Goal: Information Seeking & Learning: Find specific fact

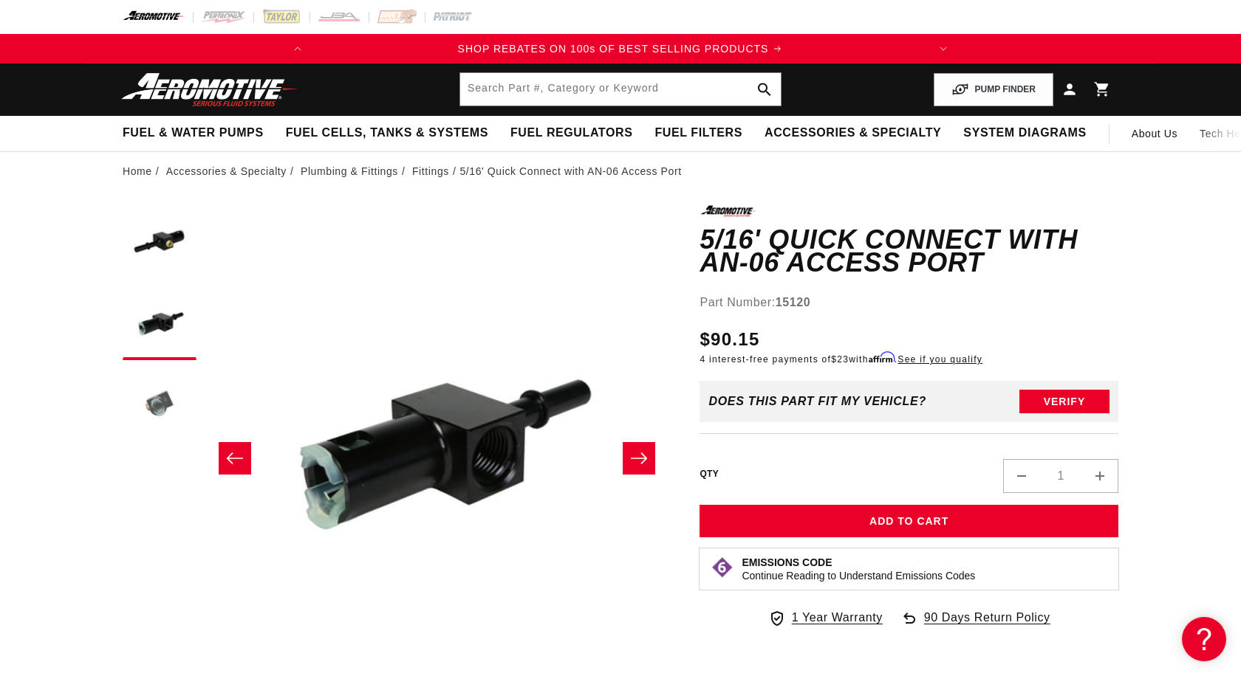
click at [171, 401] on button "Load image 3 in gallery view" at bounding box center [160, 405] width 74 height 74
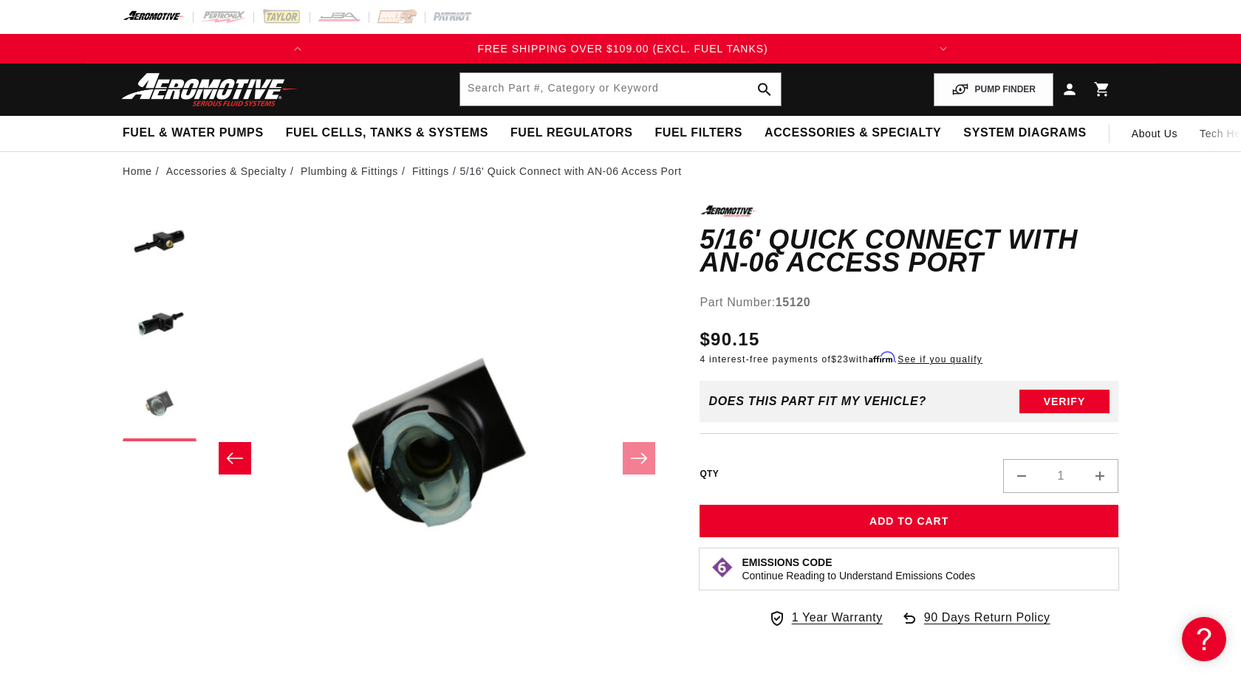
scroll to position [0, 617]
click at [171, 323] on button "Load image 2 in gallery view" at bounding box center [160, 324] width 74 height 74
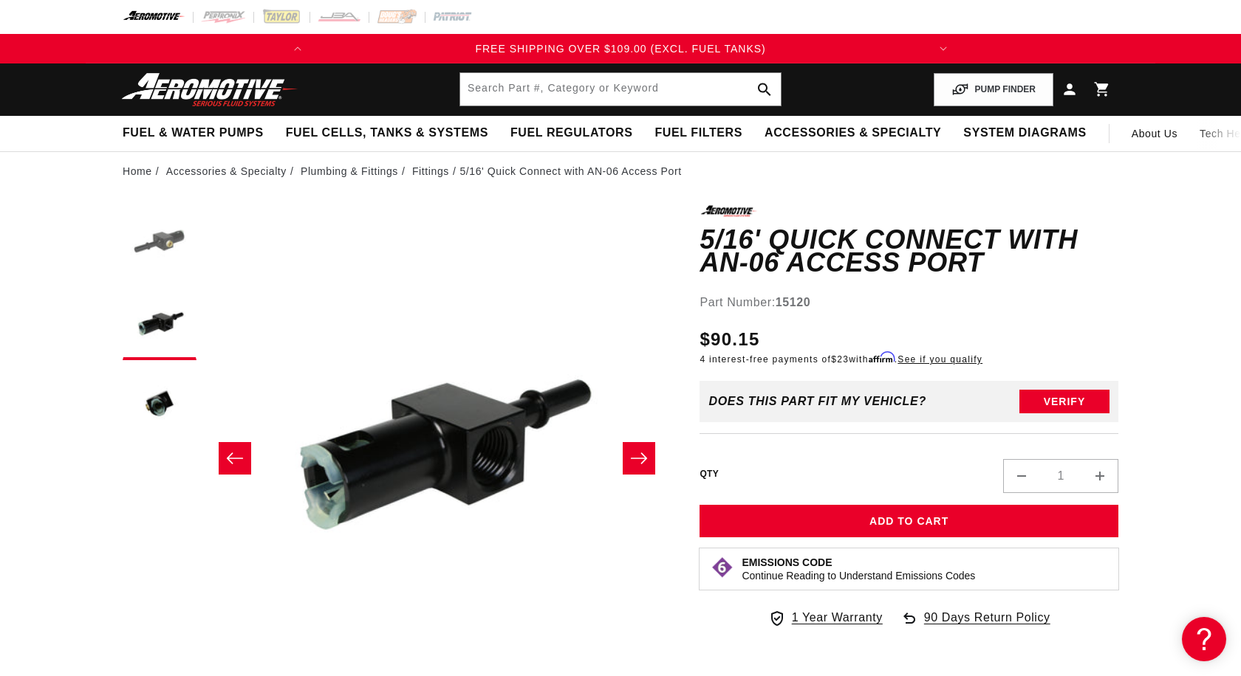
click at [174, 251] on button "Load image 1 in gallery view" at bounding box center [160, 242] width 74 height 74
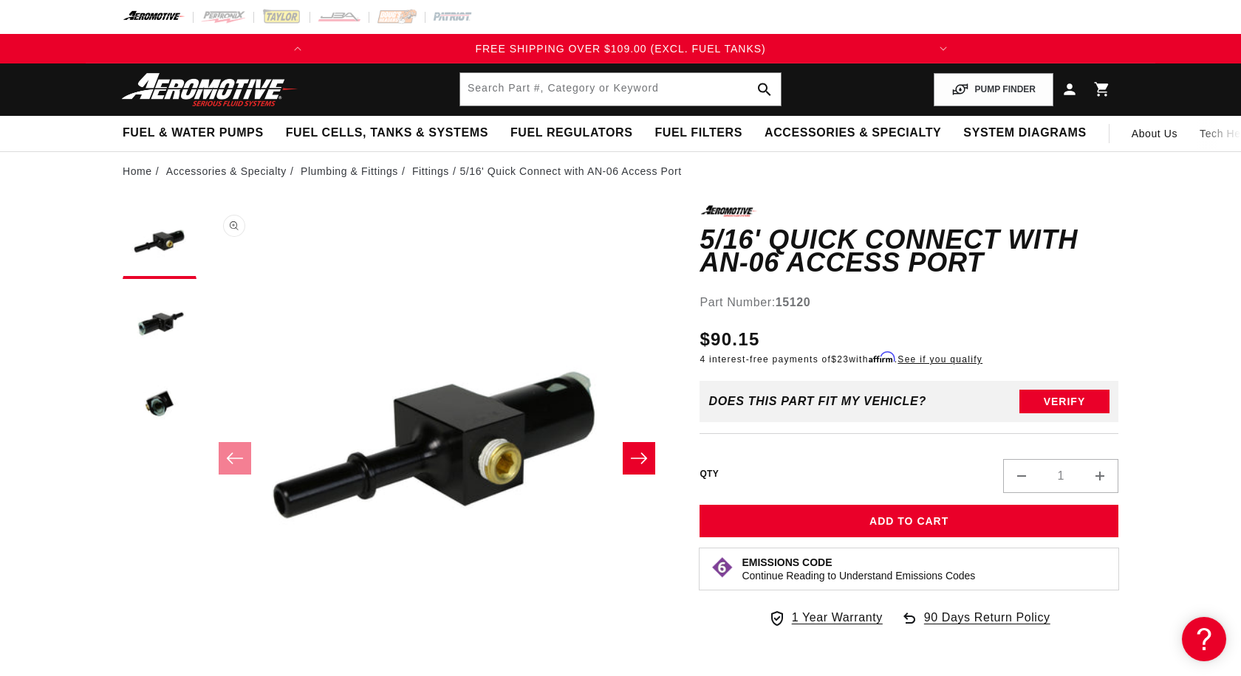
scroll to position [0, 0]
click at [204, 672] on button "Open media 1 in modal" at bounding box center [204, 672] width 0 height 0
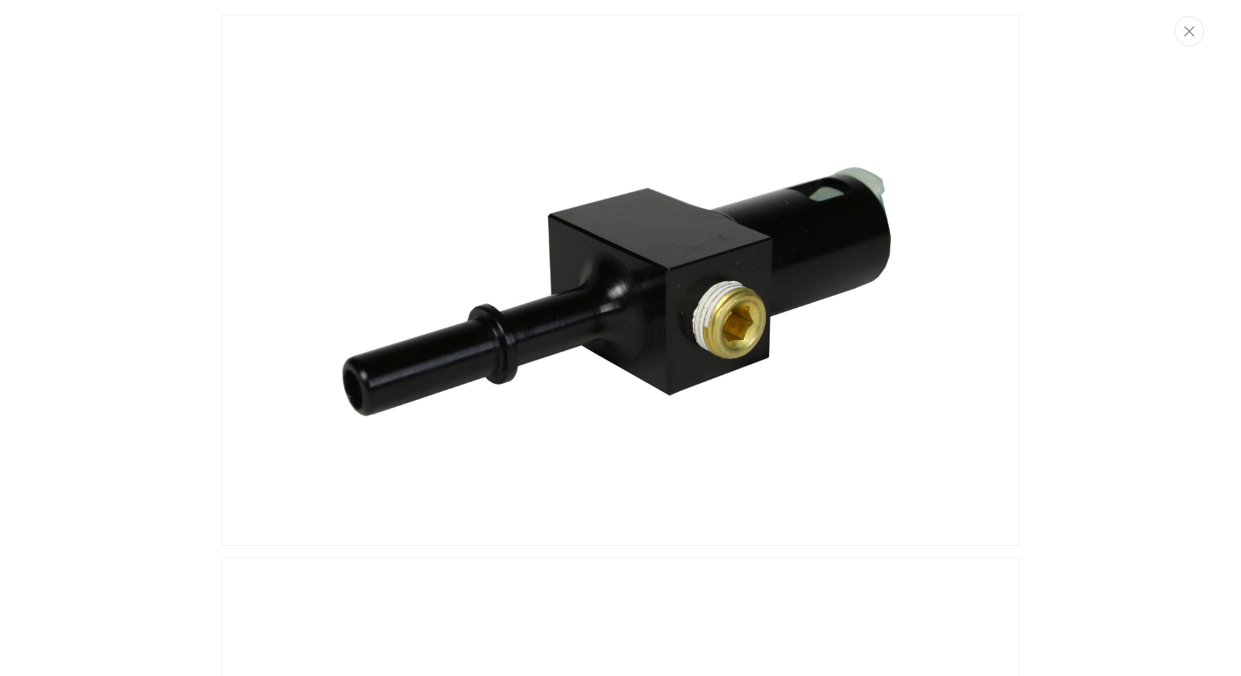
drag, startPoint x: 487, startPoint y: 270, endPoint x: 518, endPoint y: 239, distance: 43.9
click at [490, 264] on img "Media gallery" at bounding box center [621, 281] width 798 height 532
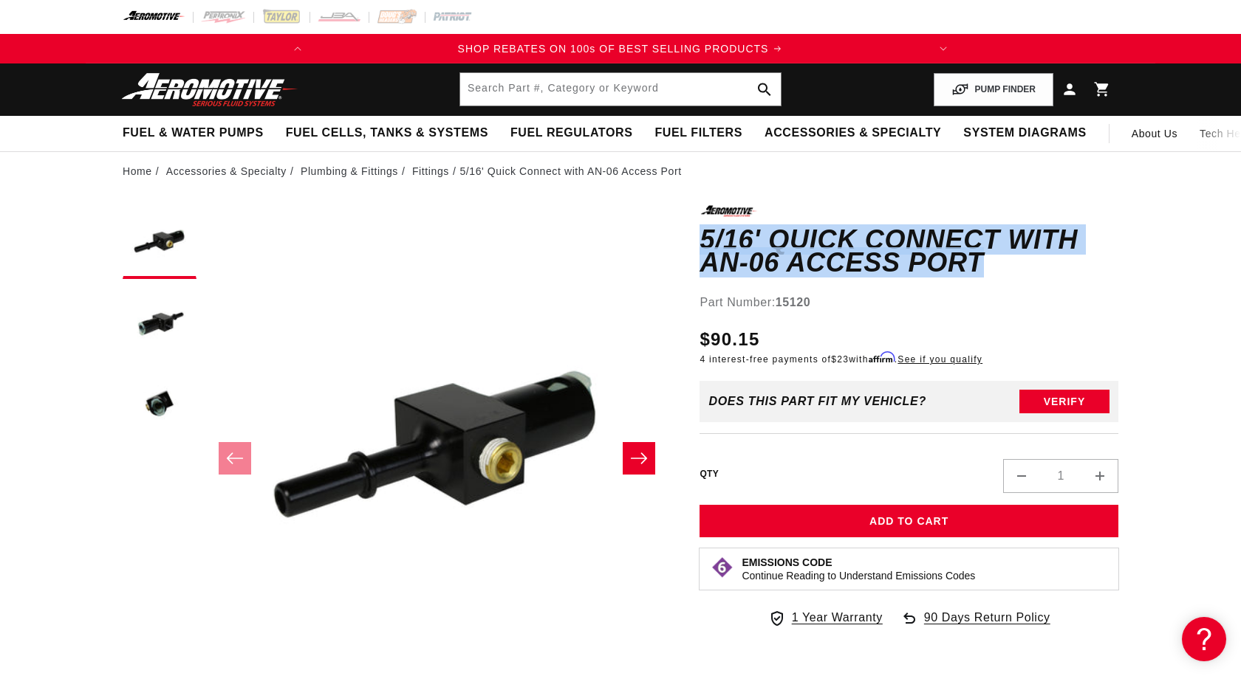
drag, startPoint x: 874, startPoint y: 265, endPoint x: 685, endPoint y: 230, distance: 191.5
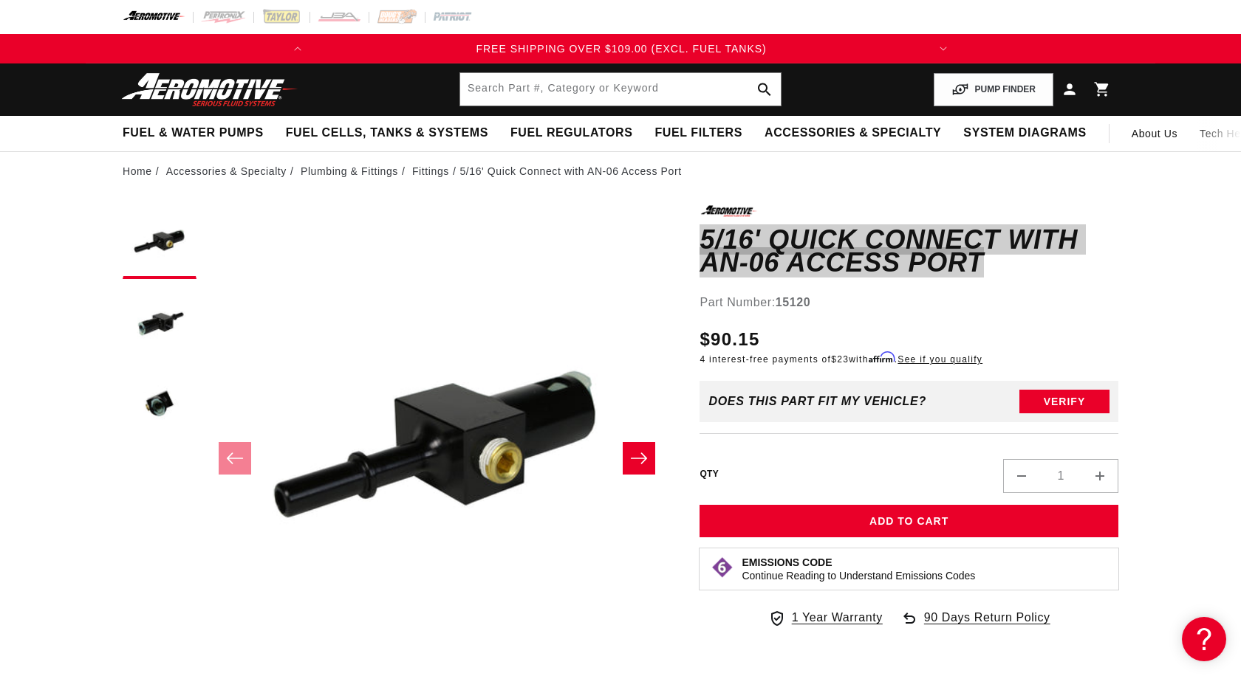
scroll to position [0, 617]
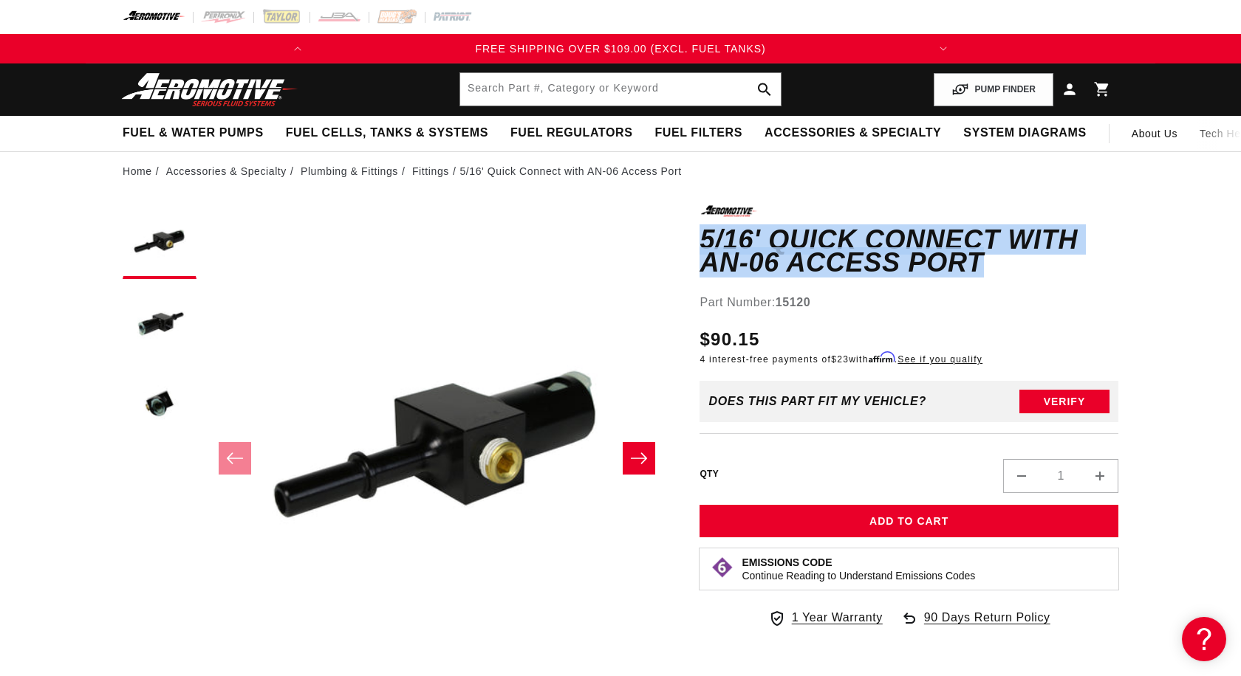
click at [716, 228] on h1 "5/16' Quick Connect with AN-06 Access Port" at bounding box center [908, 251] width 419 height 47
drag, startPoint x: 872, startPoint y: 266, endPoint x: 676, endPoint y: 226, distance: 200.4
copy h1 "5/16' Quick Connect with AN-06 Access Port"
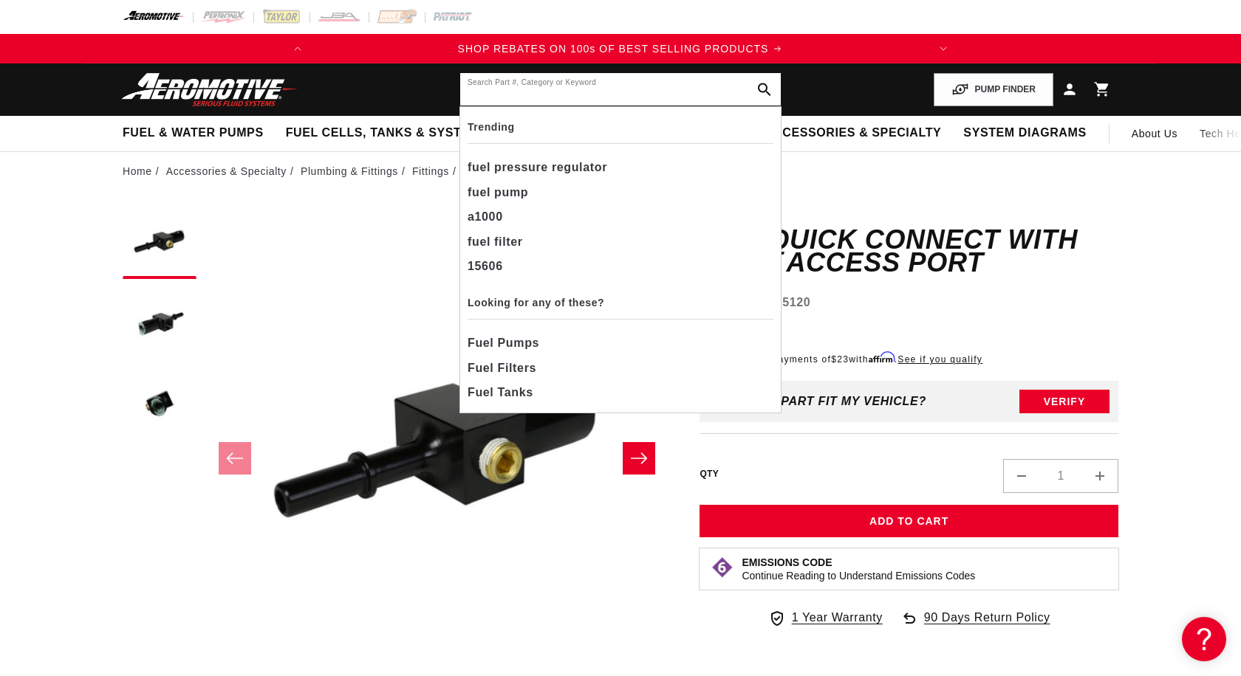
paste input "5/16' Quick Connect with AN-06 Access Port"
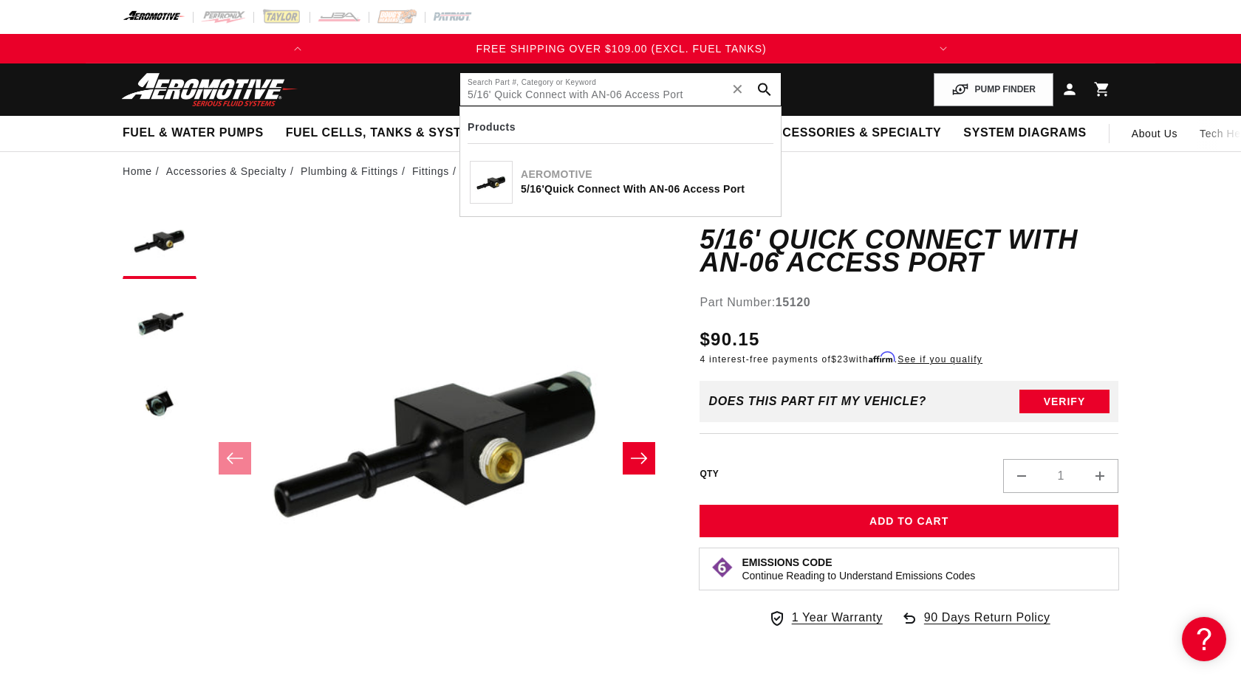
click at [487, 89] on input "5/16' Quick Connect with AN-06 Access Port" at bounding box center [620, 89] width 321 height 32
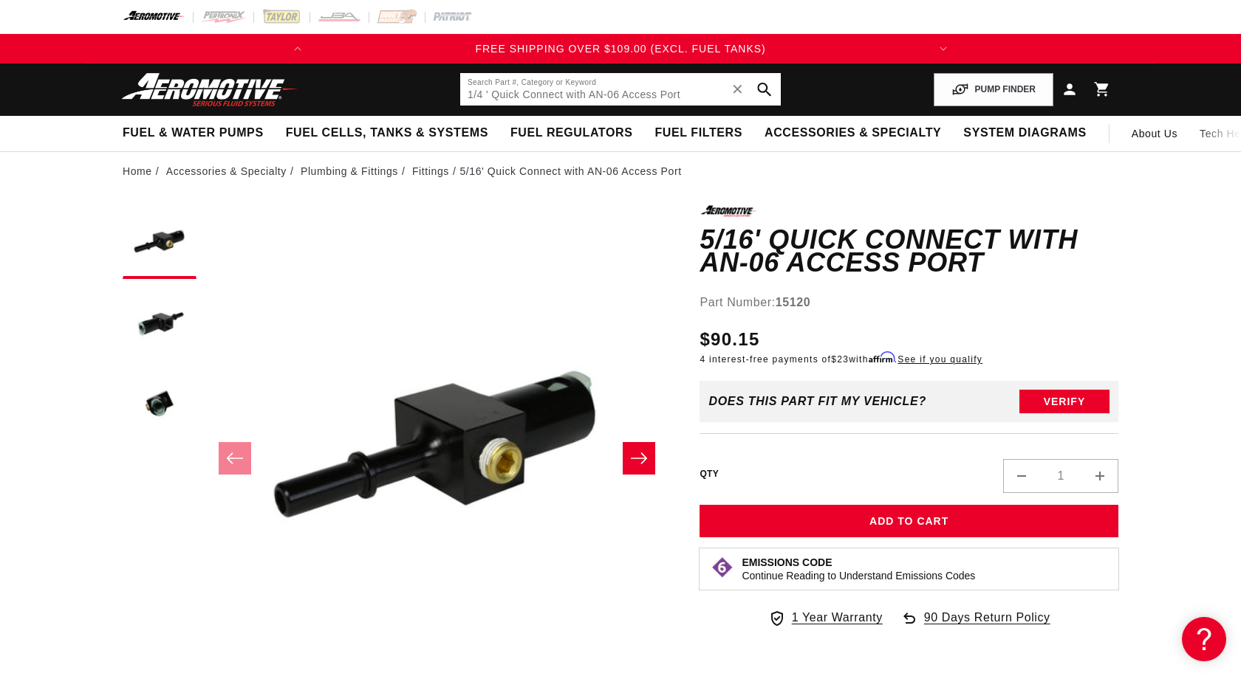
scroll to position [0, 617]
type input "1/4 ' Quick Connect with AN-06 Access Port"
click at [764, 88] on icon "search button" at bounding box center [764, 90] width 14 height 14
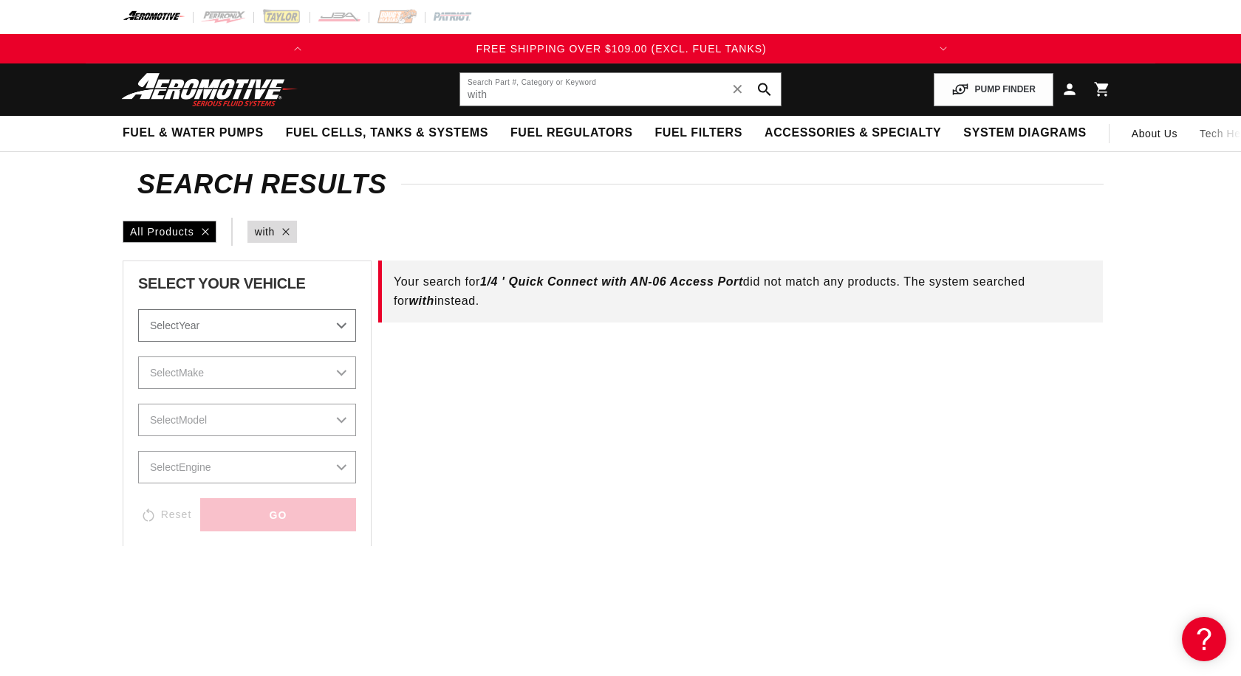
scroll to position [0, 617]
